Goal: Task Accomplishment & Management: Manage account settings

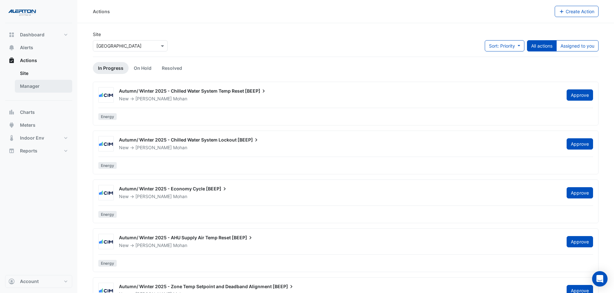
click at [31, 89] on link "Manager" at bounding box center [43, 86] width 57 height 13
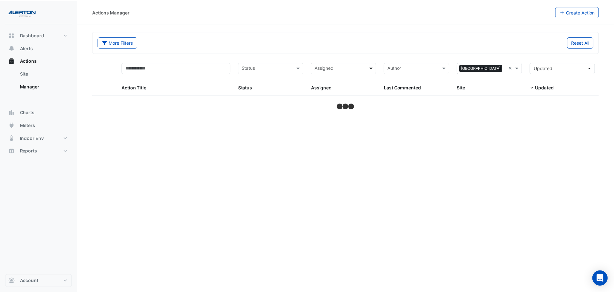
select select "***"
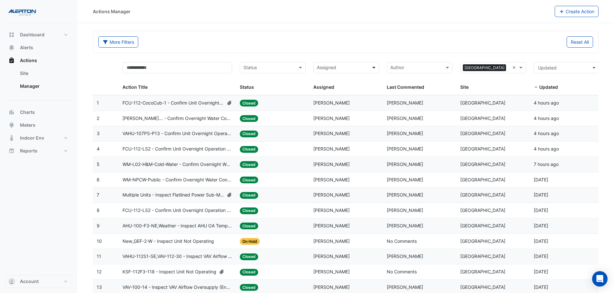
click at [374, 70] on span at bounding box center [374, 67] width 8 height 7
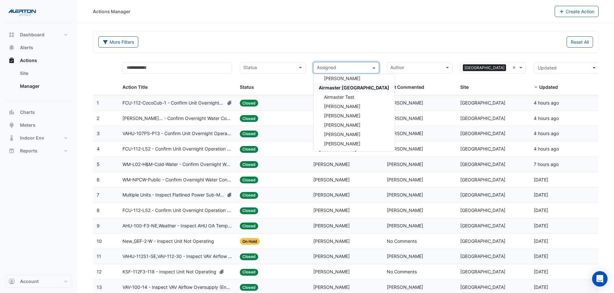
scroll to position [97, 0]
click at [349, 96] on span "[PERSON_NAME]" at bounding box center [342, 96] width 36 height 5
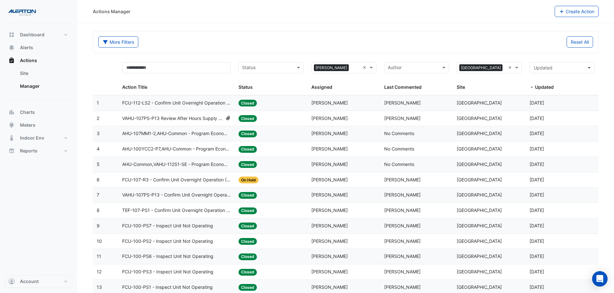
click at [210, 181] on span "FCU-107-R3 - Confirm Unit Overnight Operation (Energy Waste)" at bounding box center [176, 180] width 109 height 7
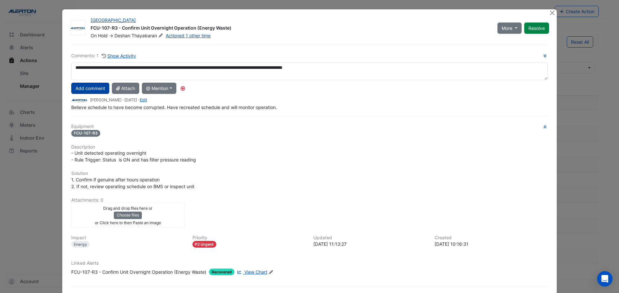
type textarea "**********"
click at [85, 90] on button "Add comment" at bounding box center [90, 88] width 38 height 11
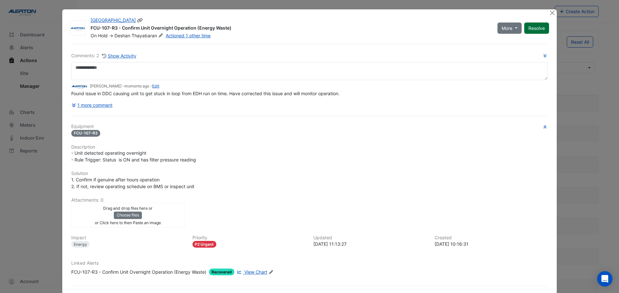
click at [529, 25] on button "Resolve" at bounding box center [536, 28] width 25 height 11
click at [548, 11] on button "Close" at bounding box center [551, 12] width 7 height 7
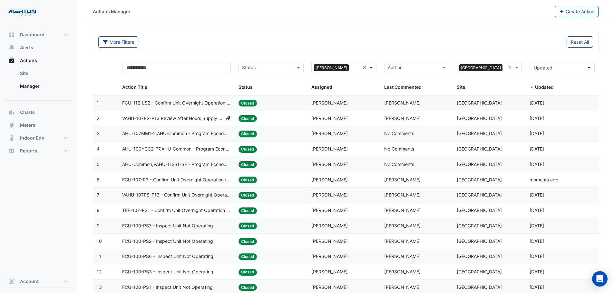
click at [372, 67] on span at bounding box center [372, 67] width 8 height 7
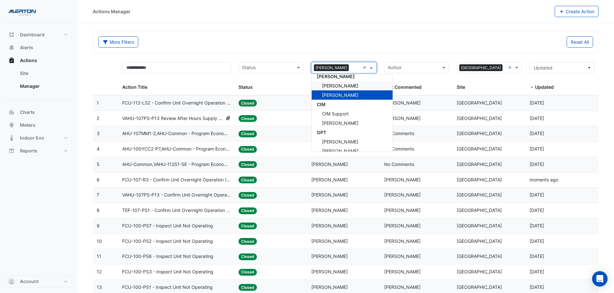
scroll to position [82, 0]
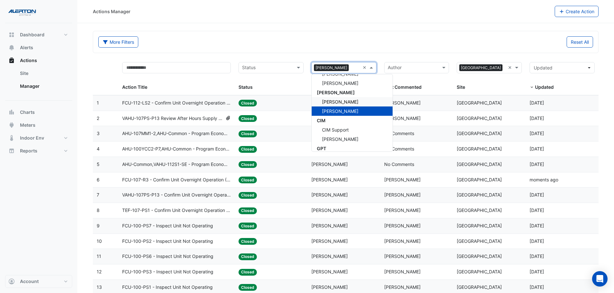
click at [346, 102] on div "[PERSON_NAME]" at bounding box center [352, 101] width 81 height 9
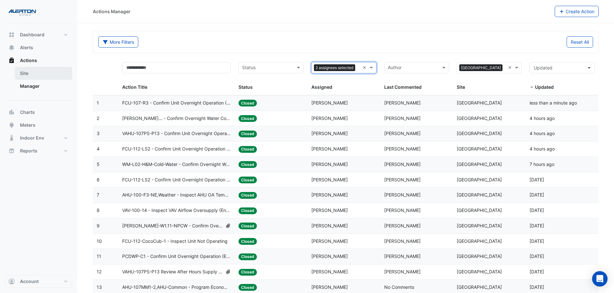
click at [36, 76] on link "Site" at bounding box center [43, 73] width 57 height 13
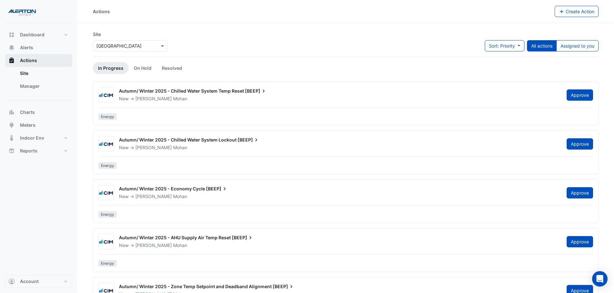
click at [38, 62] on button "Actions" at bounding box center [38, 60] width 67 height 13
click at [38, 38] on span "Dashboard" at bounding box center [32, 35] width 24 height 6
select select "***"
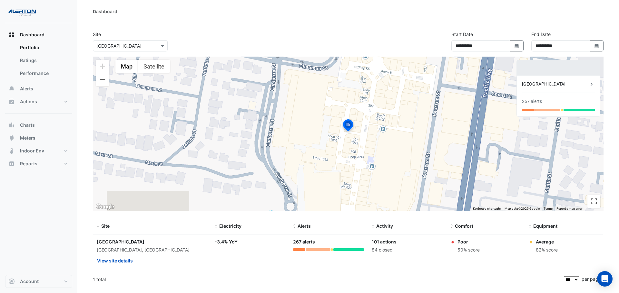
click at [390, 244] on link "101 actions" at bounding box center [383, 241] width 25 height 5
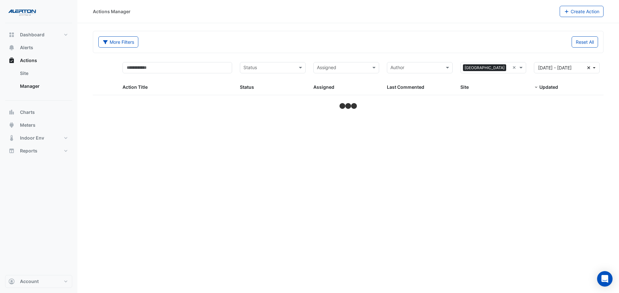
select select "***"
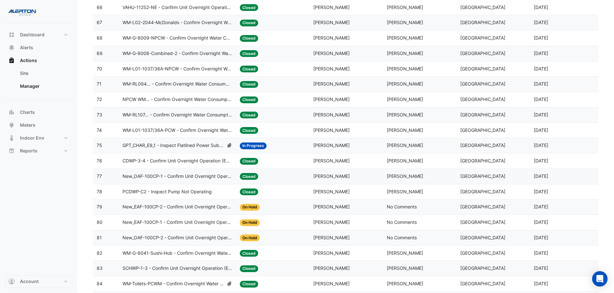
scroll to position [1095, 0]
click at [354, 142] on datatable-body-cell "Assigned: [PERSON_NAME]" at bounding box center [345, 146] width 73 height 15
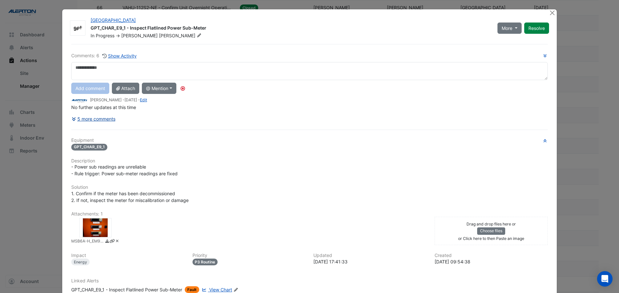
click at [108, 121] on button "5 more comments" at bounding box center [93, 118] width 44 height 11
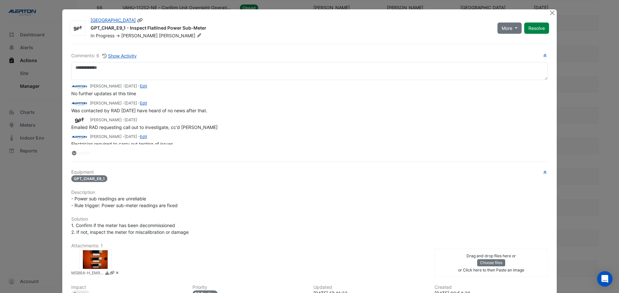
click at [545, 16] on div "[GEOGRAPHIC_DATA] GPT_CHAR_E9_1 - Inspect Flatlined Power Sub-Meter In Progress…" at bounding box center [320, 26] width 466 height 24
click at [548, 12] on button "Close" at bounding box center [551, 12] width 7 height 7
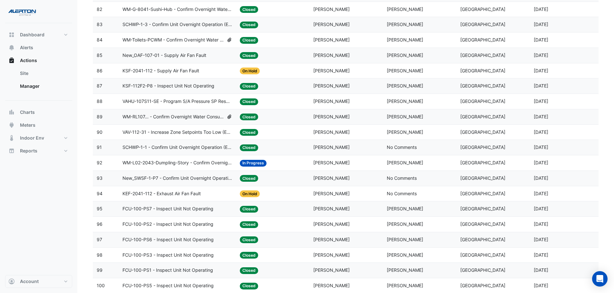
scroll to position [1358, 0]
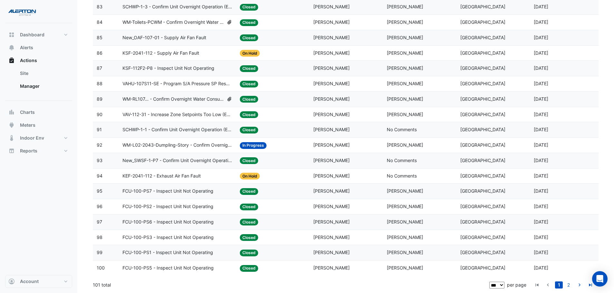
click at [191, 148] on span "WM-L02-2043-Dumpling-Story - Confirm Overnight Water Consumption" at bounding box center [177, 145] width 110 height 7
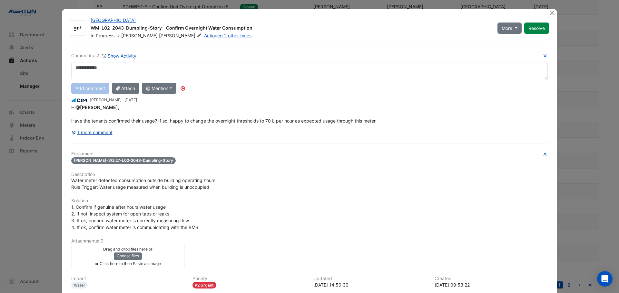
click at [104, 133] on button "1 more comment" at bounding box center [92, 132] width 42 height 11
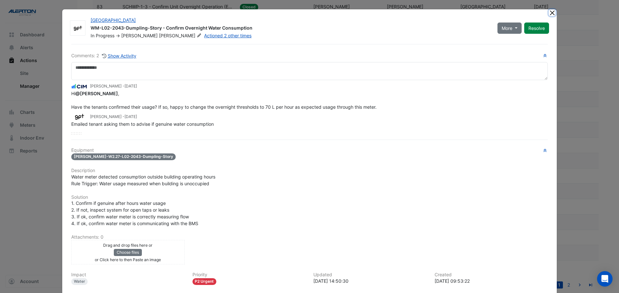
click at [549, 13] on button "Close" at bounding box center [551, 12] width 7 height 7
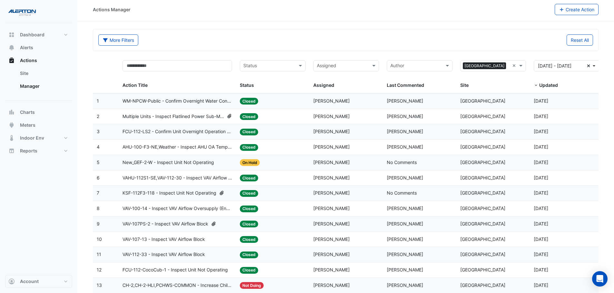
scroll to position [0, 0]
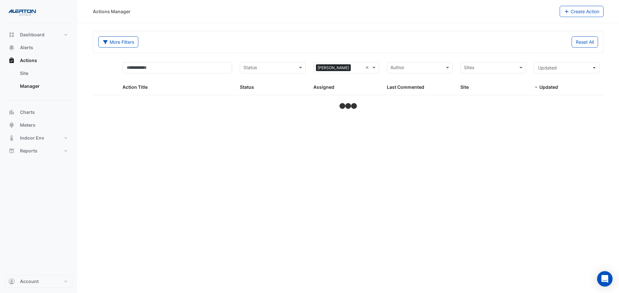
select select "***"
